Goal: Task Accomplishment & Management: Manage account settings

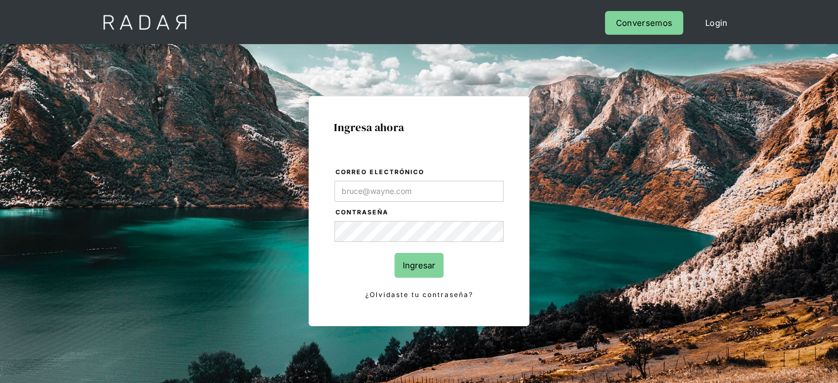
click at [363, 193] on input "Correo electrónico" at bounding box center [419, 191] width 169 height 21
type input "[EMAIL_ADDRESS][DOMAIN_NAME]"
click at [424, 264] on input "Ingresar" at bounding box center [419, 265] width 49 height 25
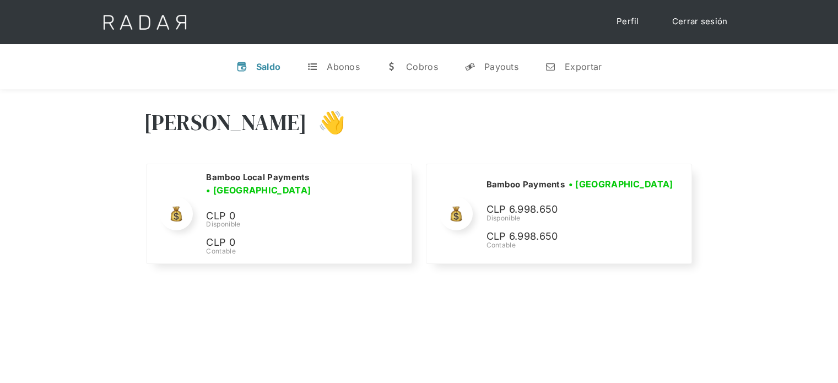
click at [525, 160] on div "Hola Joaquín 👋" at bounding box center [419, 131] width 551 height 66
